Goal: Task Accomplishment & Management: Use online tool/utility

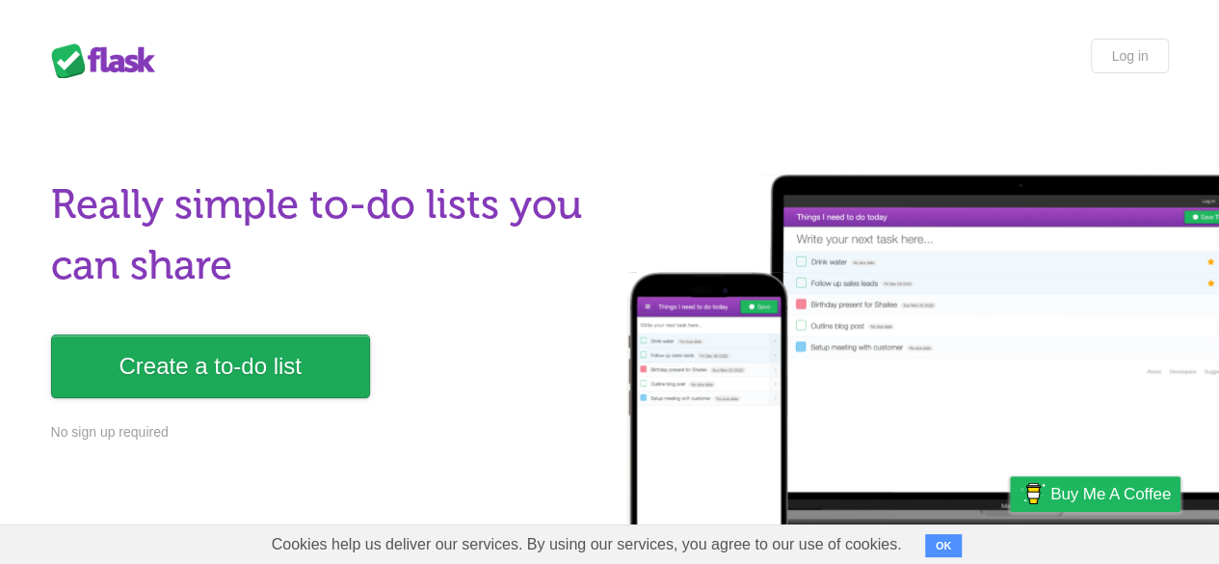
click at [348, 374] on link "Create a to-do list" at bounding box center [210, 366] width 319 height 64
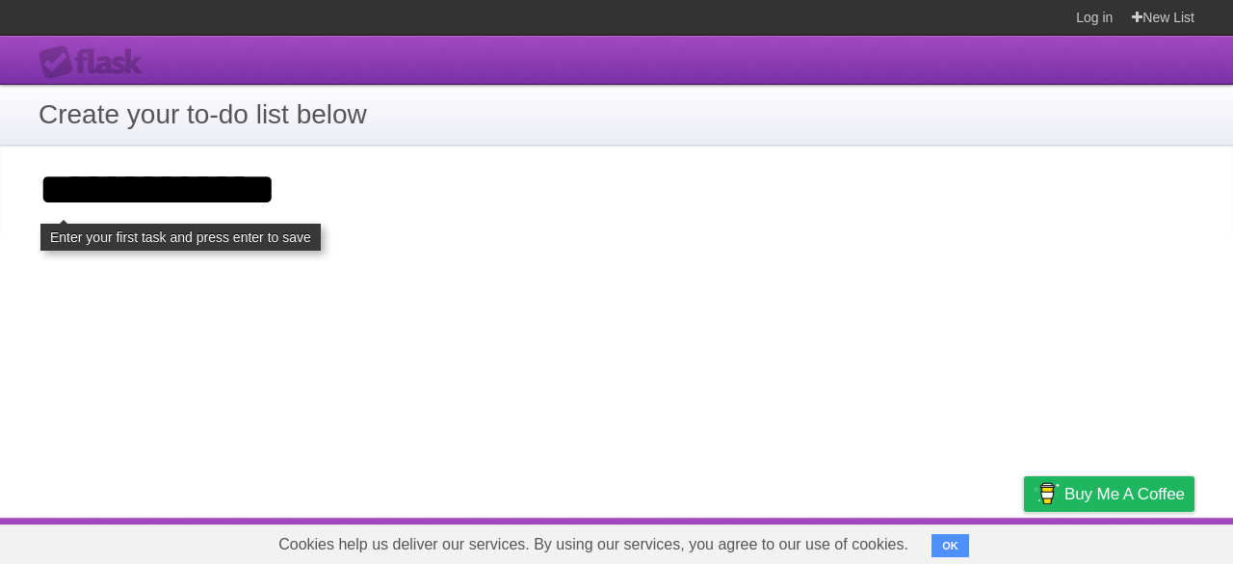
type input "**********"
click input "**********" at bounding box center [0, 0] width 0 height 0
